Goal: Navigation & Orientation: Go to known website

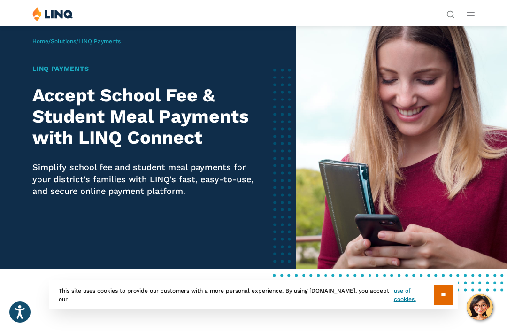
click at [442, 291] on input "**" at bounding box center [443, 294] width 19 height 20
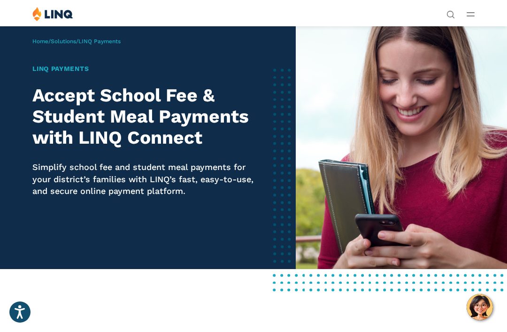
click at [472, 15] on icon "Open Main Menu" at bounding box center [470, 14] width 8 height 4
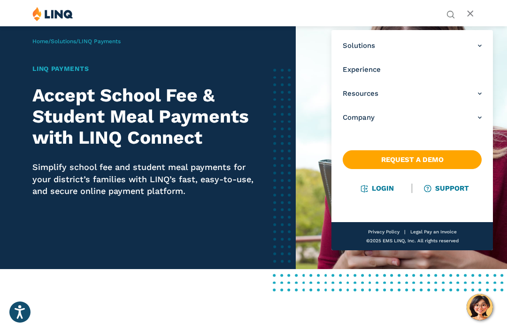
click at [387, 184] on link "Login" at bounding box center [377, 188] width 32 height 8
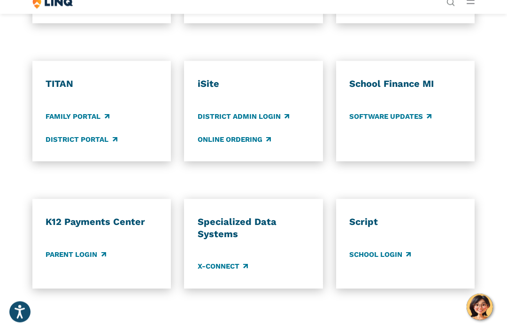
scroll to position [613, 0]
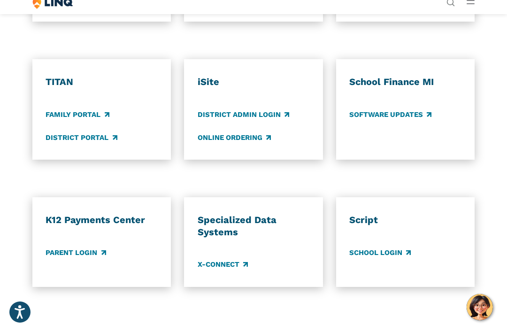
click at [85, 250] on link "Parent Login" at bounding box center [76, 252] width 60 height 10
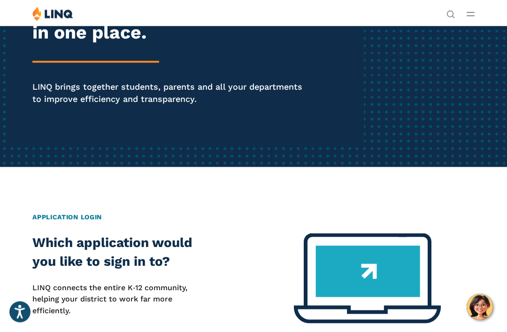
scroll to position [0, 0]
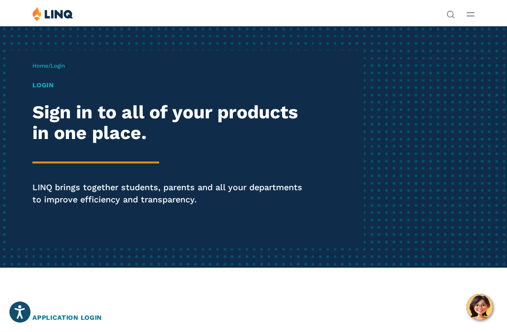
click at [43, 89] on h1 "Login" at bounding box center [171, 85] width 278 height 10
click at [45, 68] on link "Home" at bounding box center [40, 65] width 16 height 7
